Goal: Task Accomplishment & Management: Complete application form

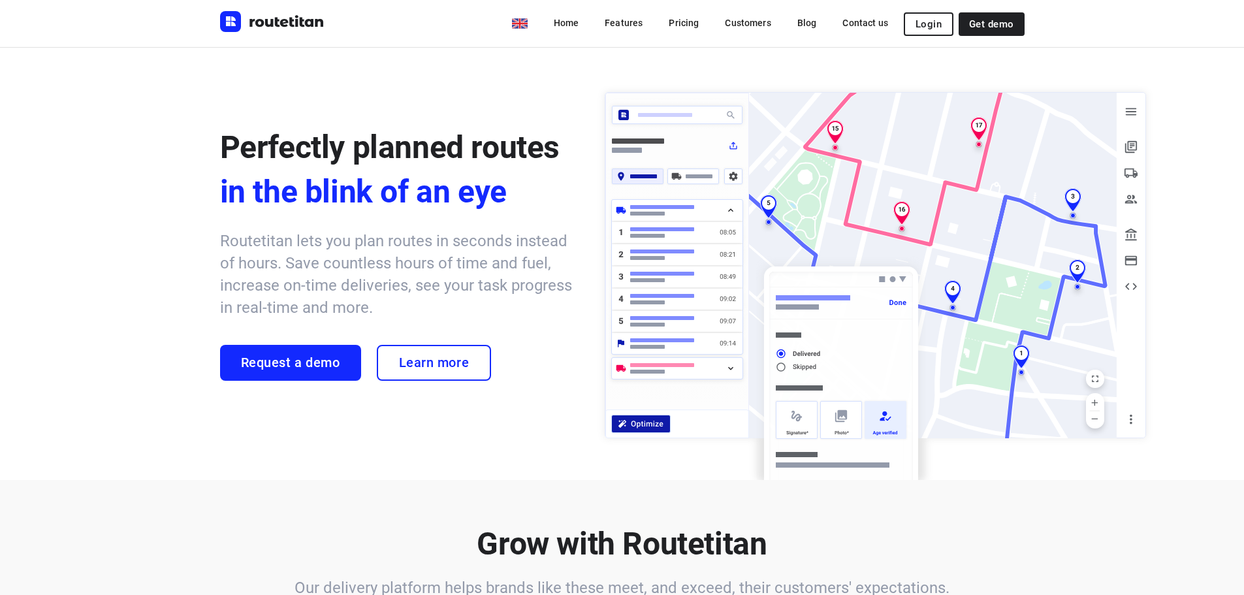
click at [933, 25] on span "Login" at bounding box center [929, 24] width 26 height 10
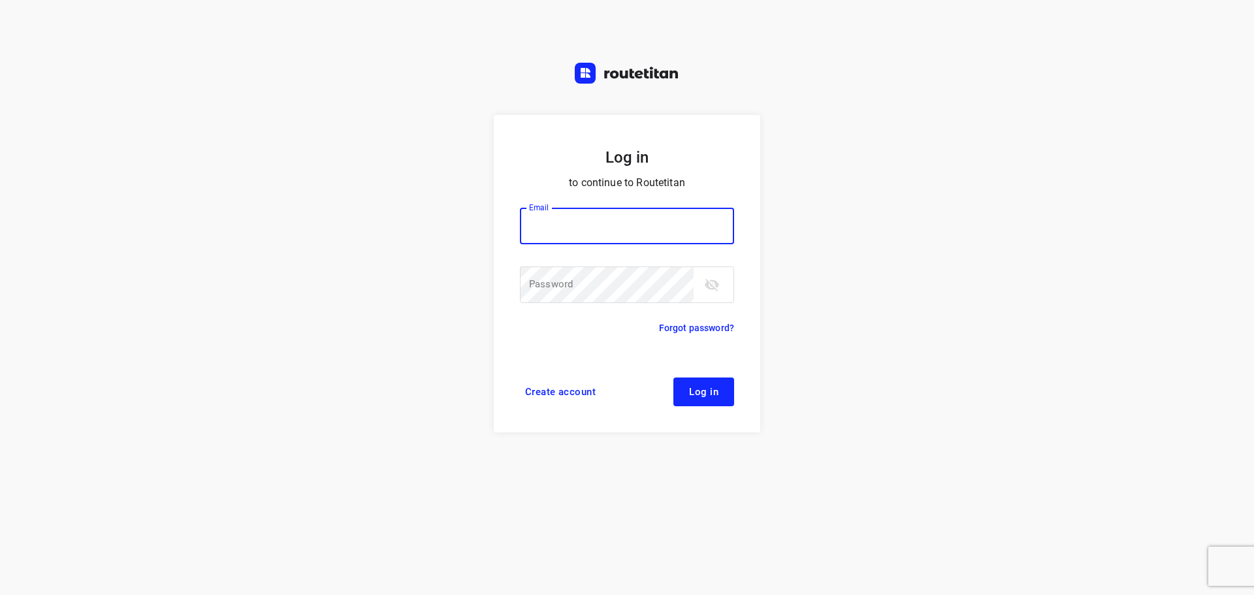
click at [595, 232] on input "email" at bounding box center [627, 226] width 214 height 37
type input "[EMAIL_ADDRESS][DOMAIN_NAME]"
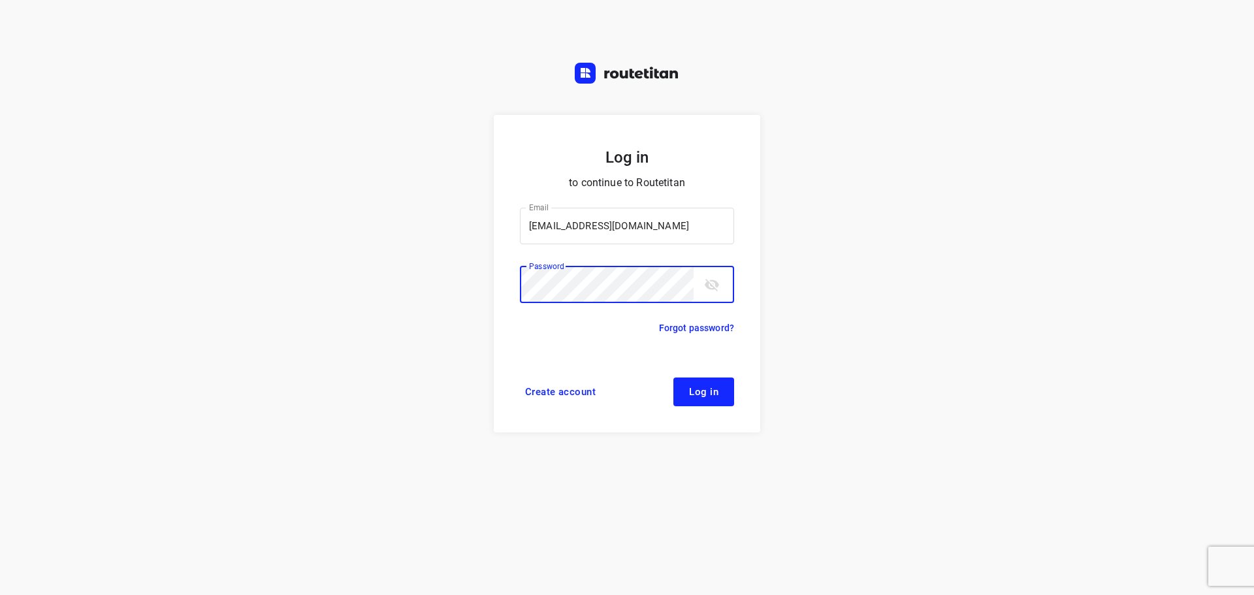
click at [575, 385] on link "Create account" at bounding box center [560, 392] width 81 height 29
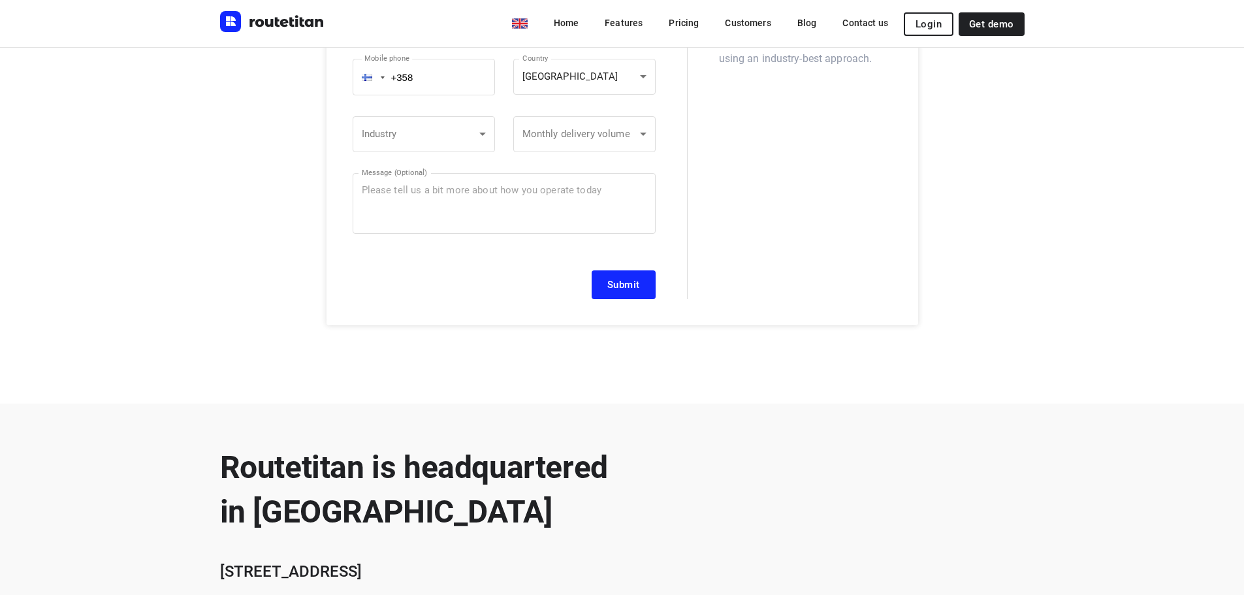
scroll to position [457, 0]
